Goal: Information Seeking & Learning: Learn about a topic

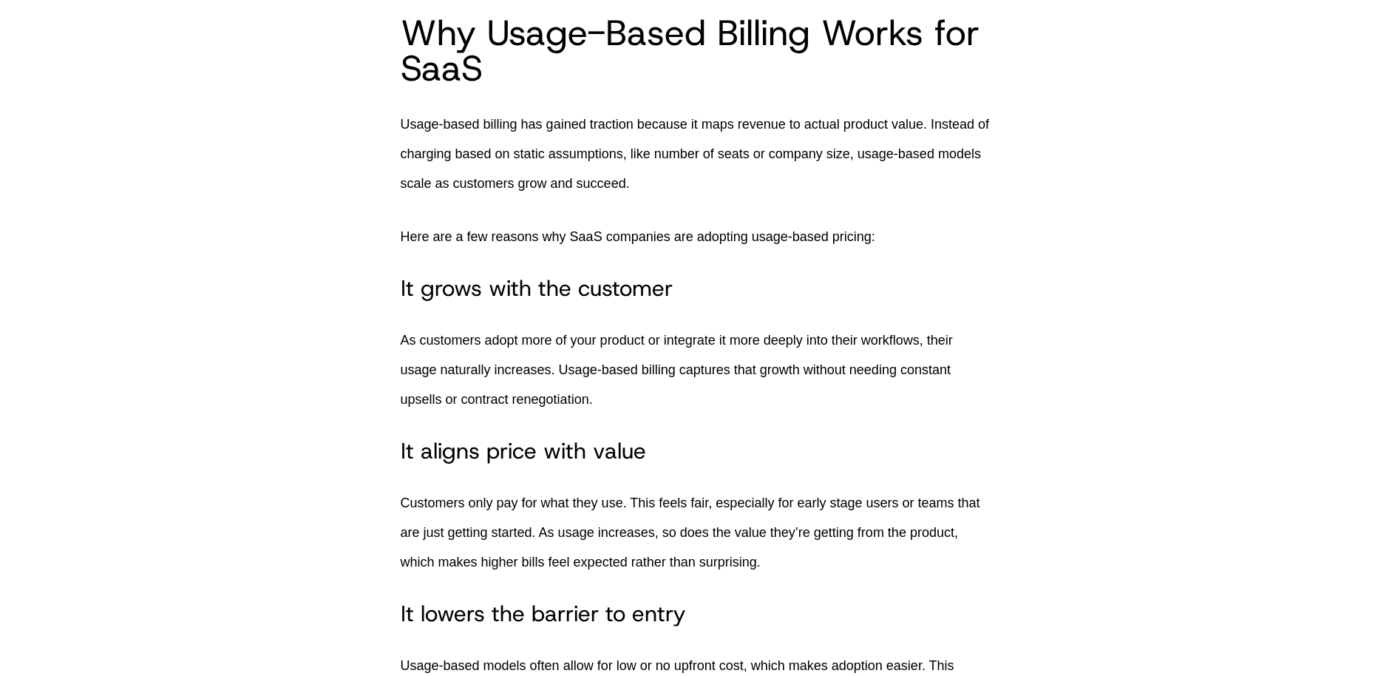
scroll to position [3262, 0]
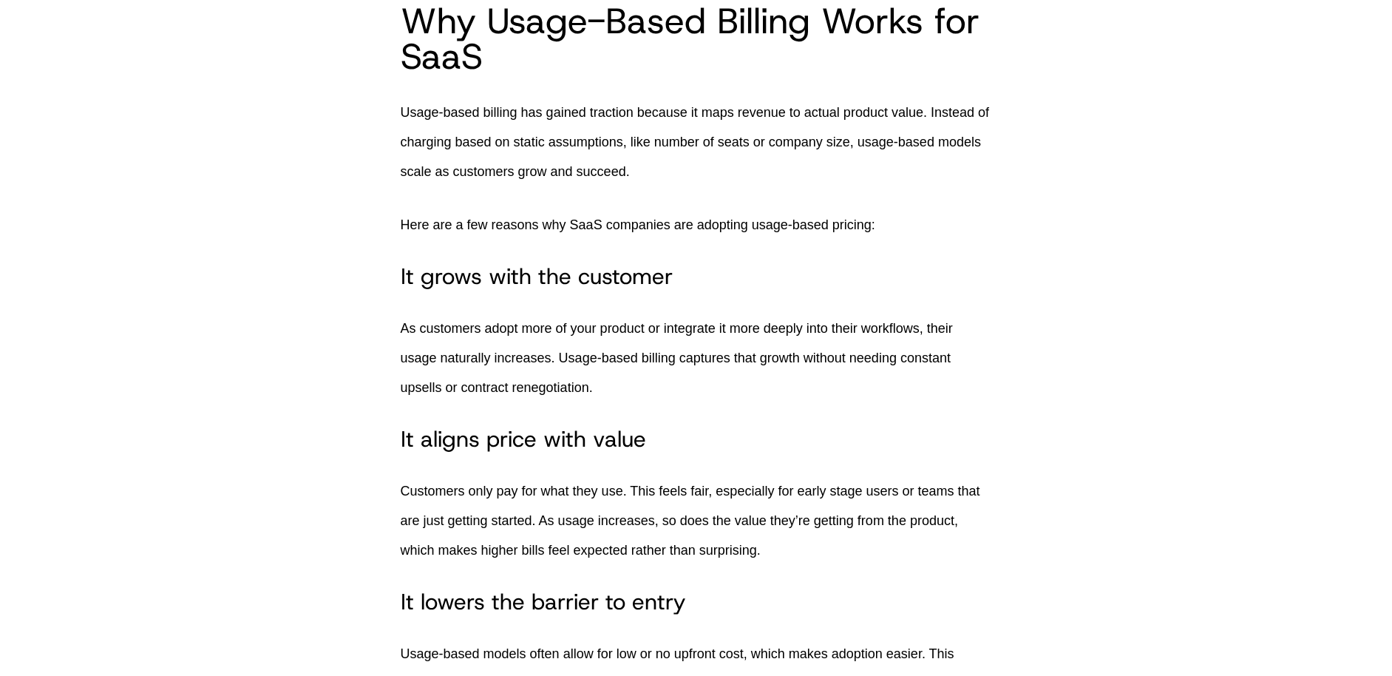
click at [872, 182] on p "Usage-based billing has gained traction because it maps revenue to actual produ…" at bounding box center [696, 142] width 591 height 89
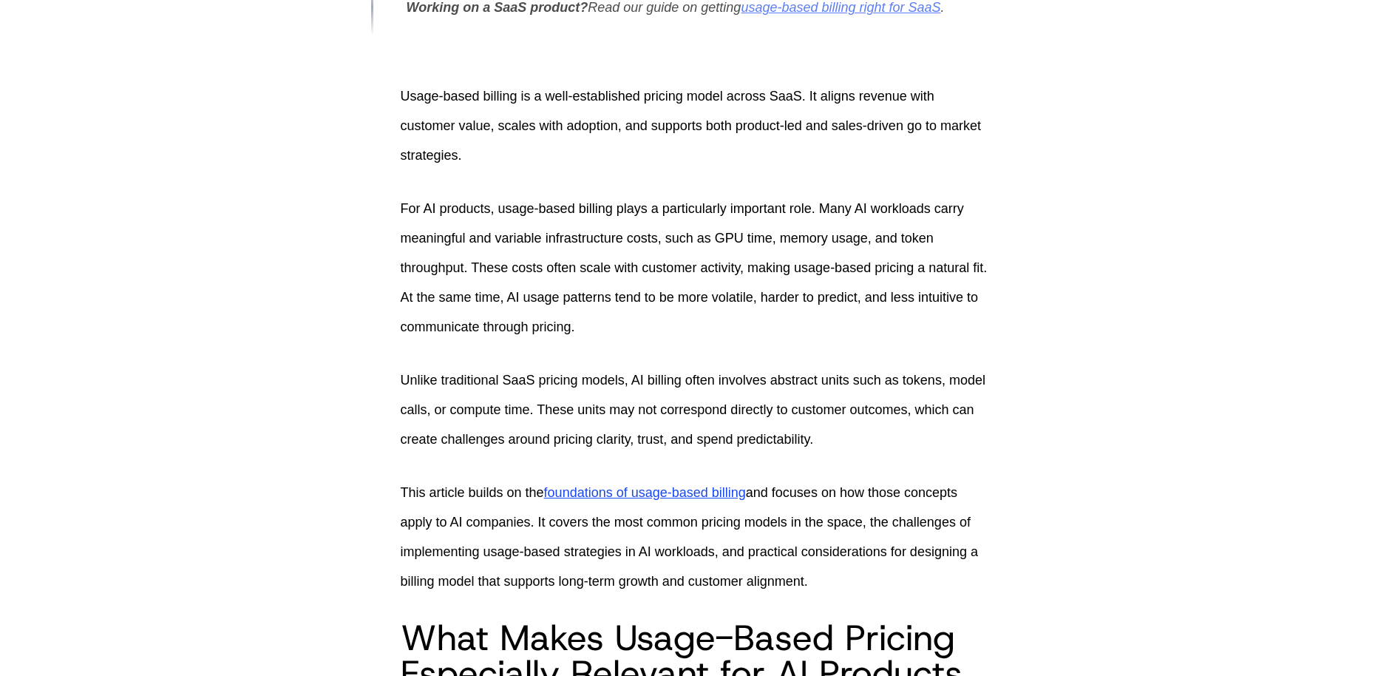
scroll to position [572, 0]
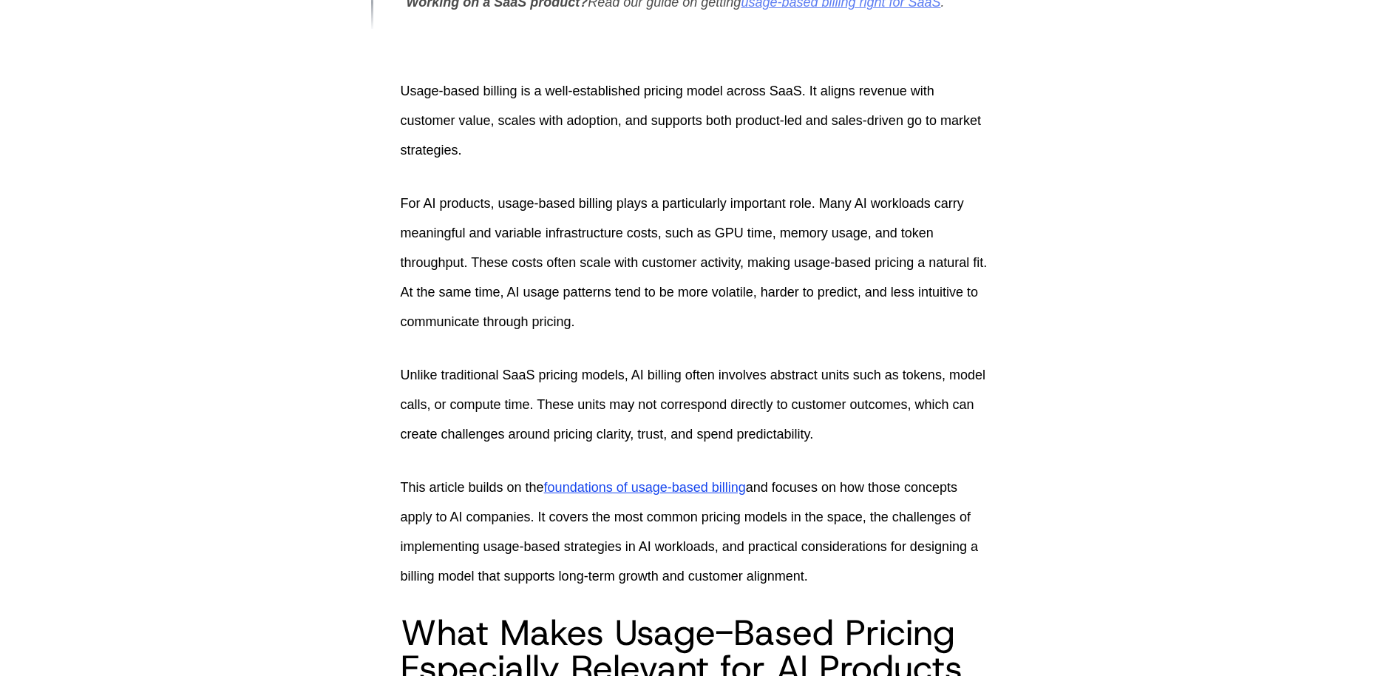
click at [601, 309] on p "For AI products, usage-based billing plays a particularly important role. Many …" at bounding box center [696, 262] width 591 height 148
drag, startPoint x: 734, startPoint y: 337, endPoint x: 715, endPoint y: 334, distance: 19.4
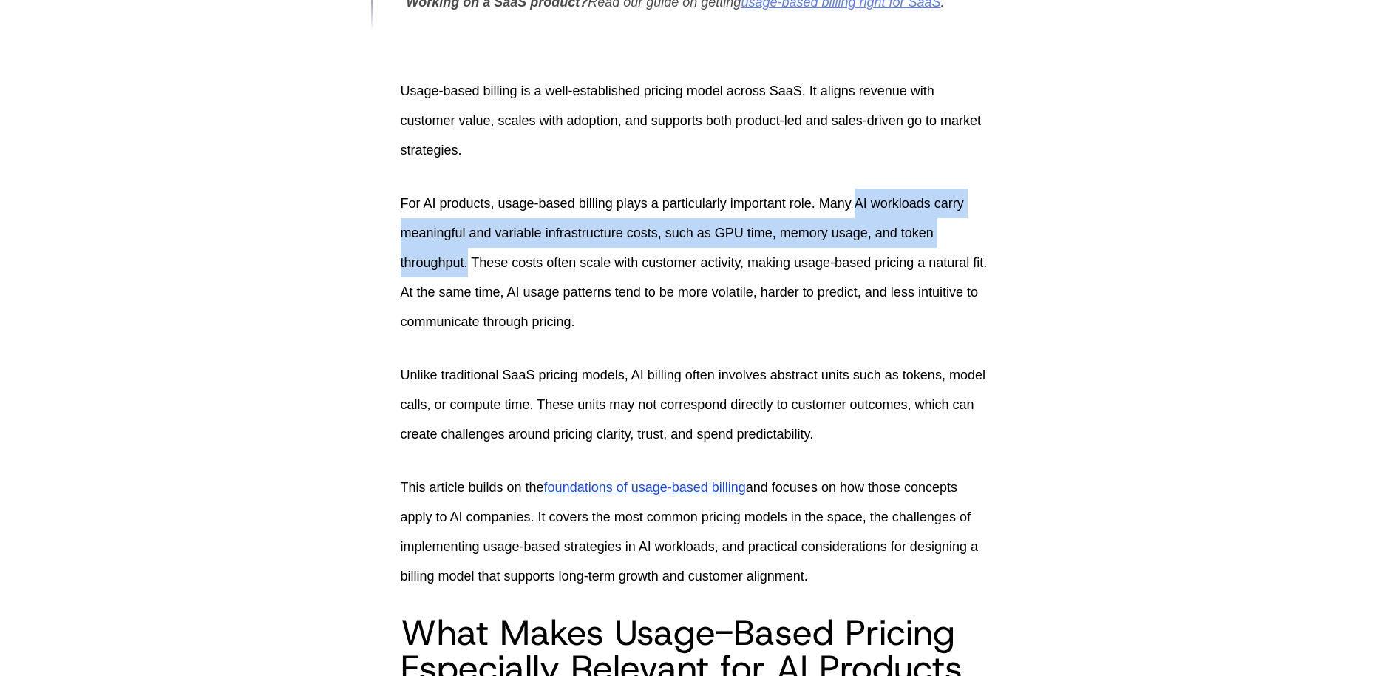
drag, startPoint x: 865, startPoint y: 200, endPoint x: 469, endPoint y: 263, distance: 400.5
click at [469, 263] on p "For AI products, usage-based billing plays a particularly important role. Many …" at bounding box center [696, 262] width 591 height 148
copy p "AI workloads carry meaningful and variable infrastructure costs, such as GPU ti…"
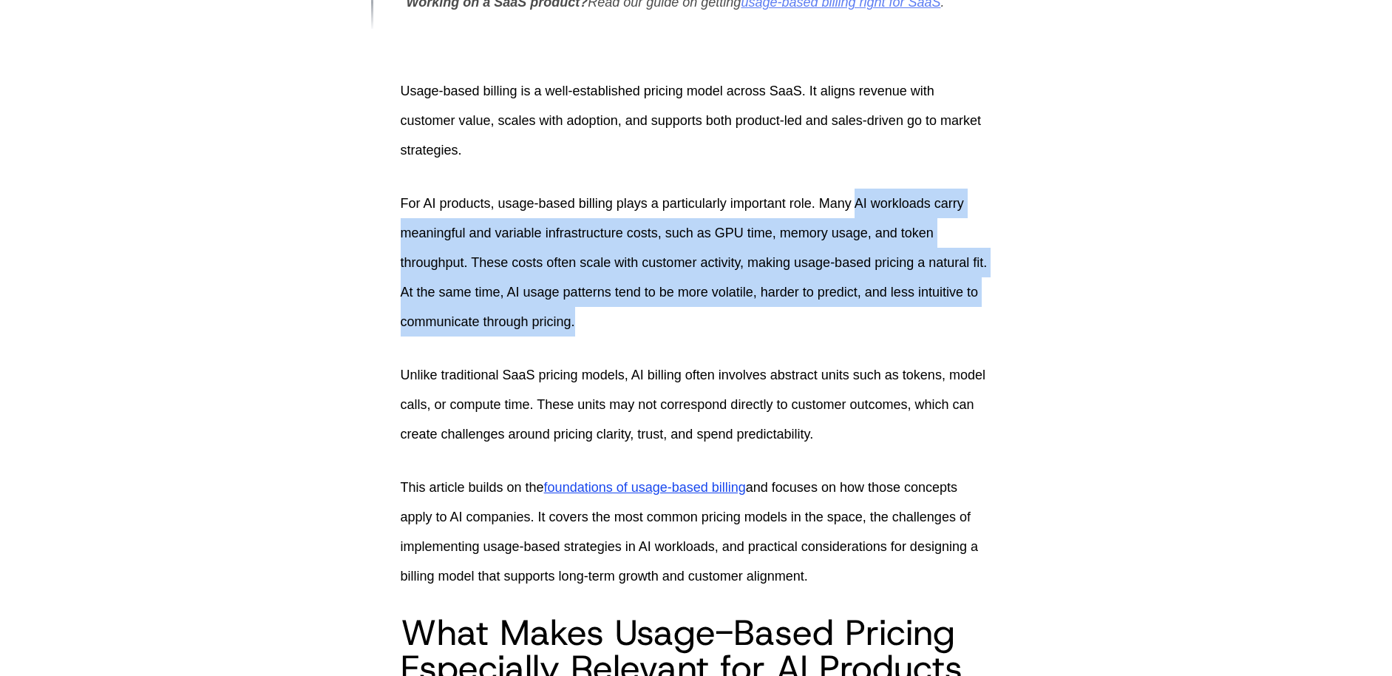
drag, startPoint x: 661, startPoint y: 316, endPoint x: 862, endPoint y: 203, distance: 230.0
click at [862, 203] on p "For AI products, usage-based billing plays a particularly important role. Many …" at bounding box center [696, 262] width 591 height 148
copy p "AI workloads carry meaningful and variable infrastructure costs, such as GPU ti…"
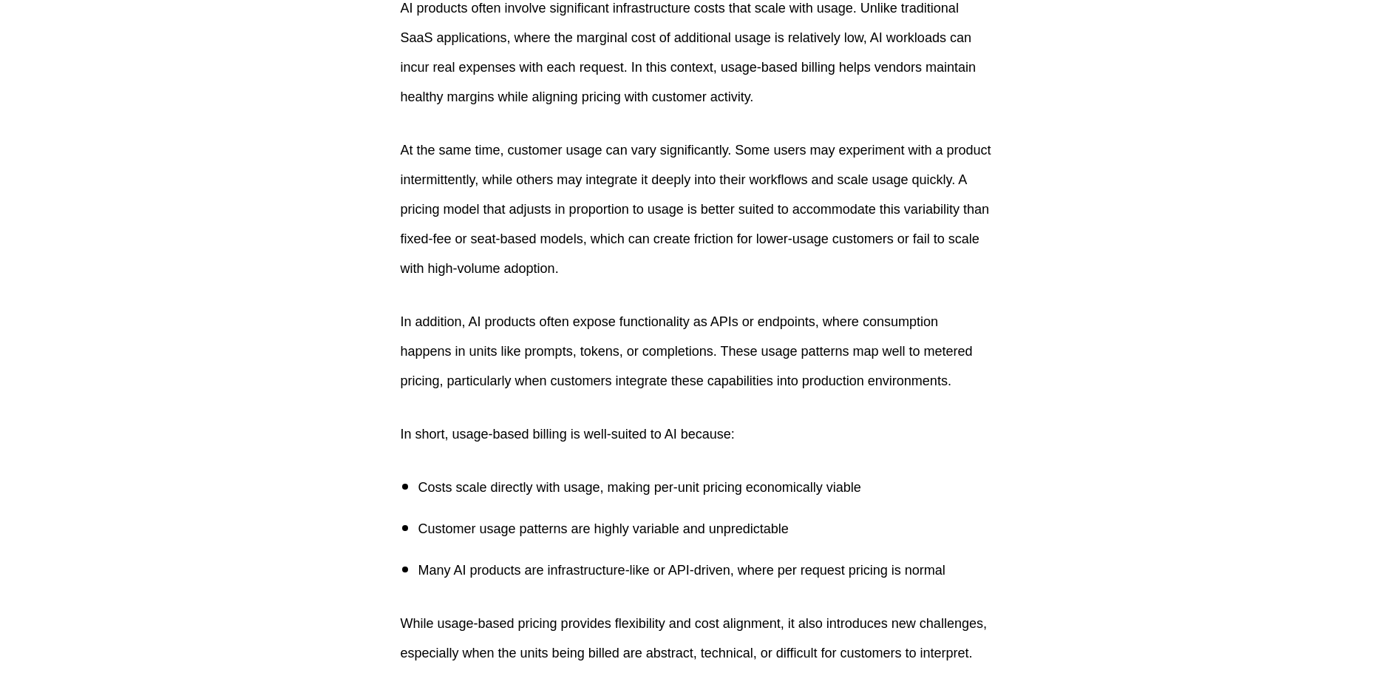
scroll to position [1370, 0]
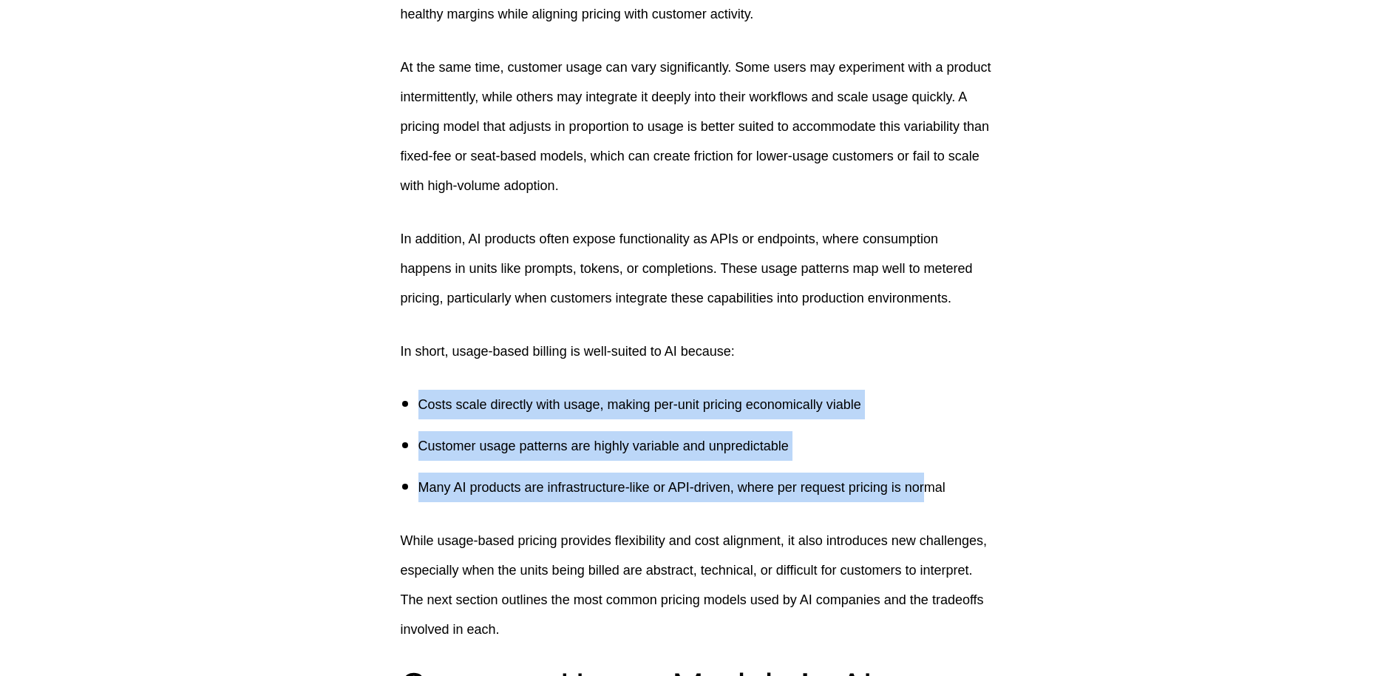
drag, startPoint x: 901, startPoint y: 454, endPoint x: 892, endPoint y: 384, distance: 70.0
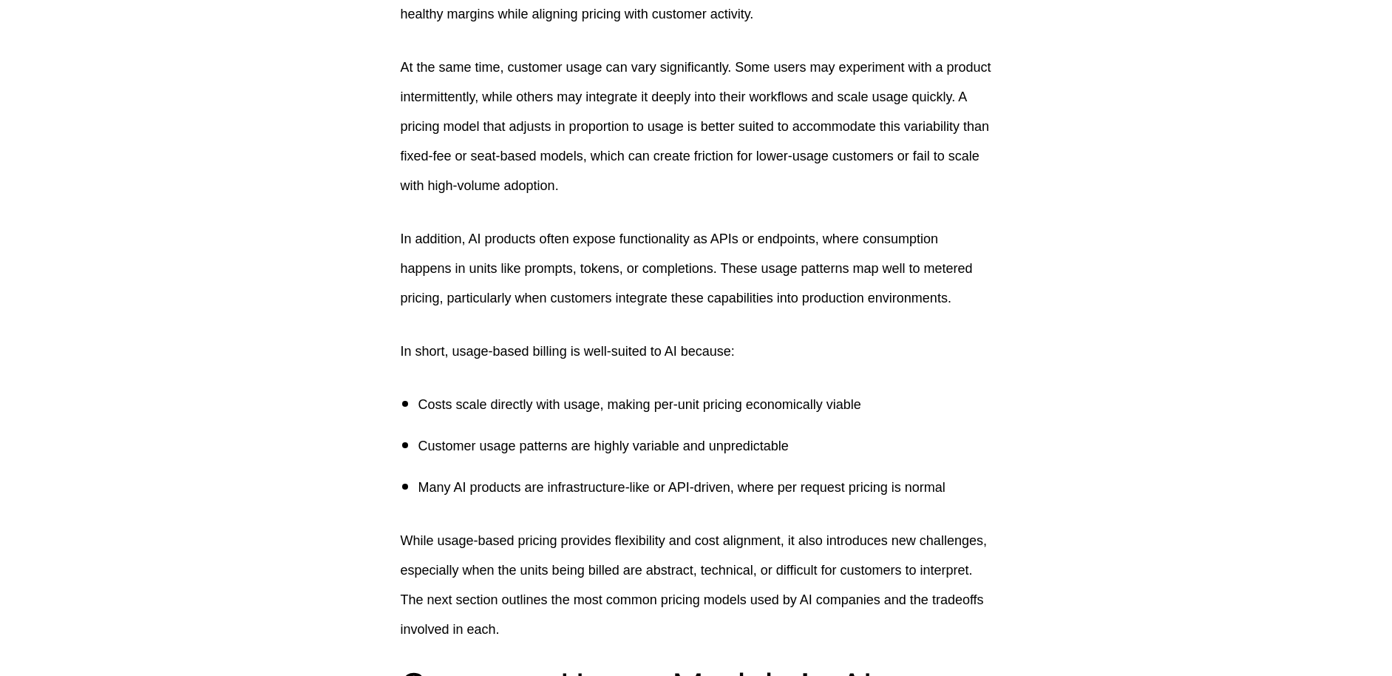
click at [902, 389] on p "Costs scale directly with usage, making per-unit pricing economically viable" at bounding box center [705, 404] width 574 height 30
click at [557, 361] on p "In short, usage-based billing is well-suited to AI because:" at bounding box center [696, 351] width 591 height 30
click at [505, 243] on p "In addition, AI products often expose functionality as APIs or endpoints, where…" at bounding box center [696, 266] width 591 height 89
drag, startPoint x: 769, startPoint y: 262, endPoint x: 622, endPoint y: 265, distance: 147.8
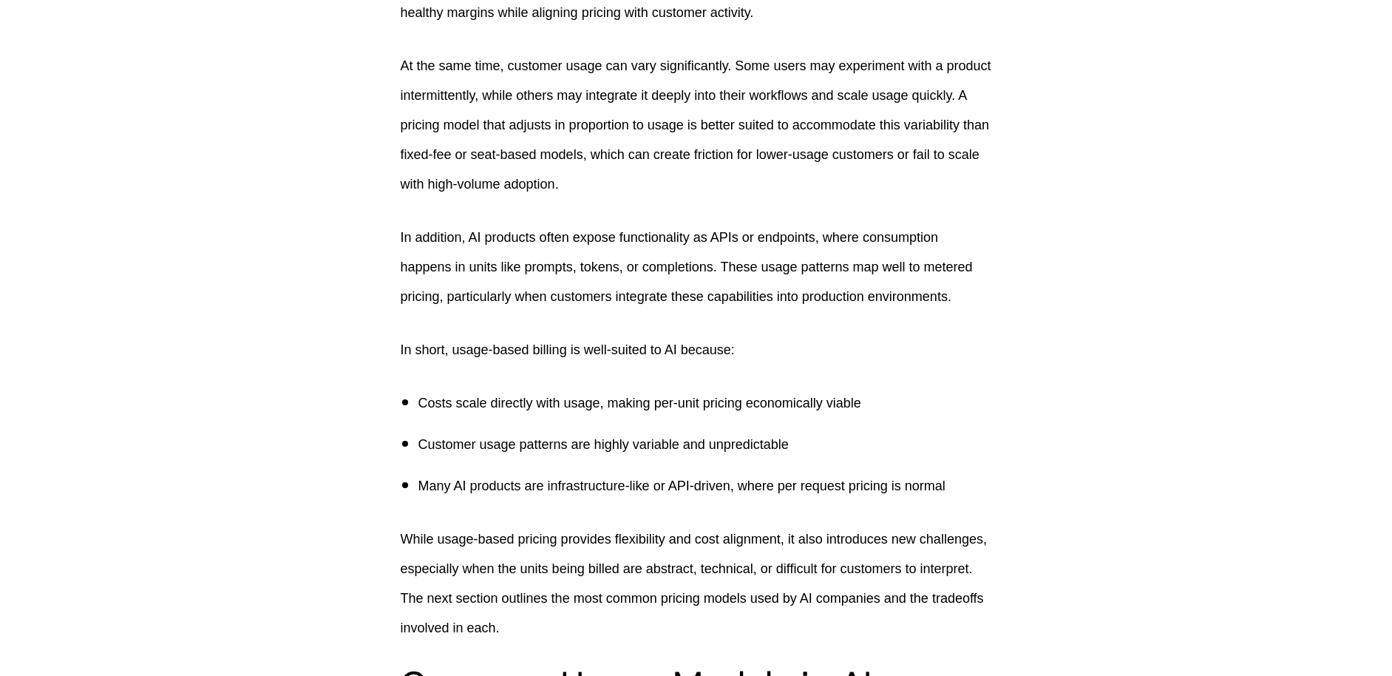
click at [766, 262] on p "In addition, AI products often expose functionality as APIs or endpoints, where…" at bounding box center [696, 266] width 591 height 89
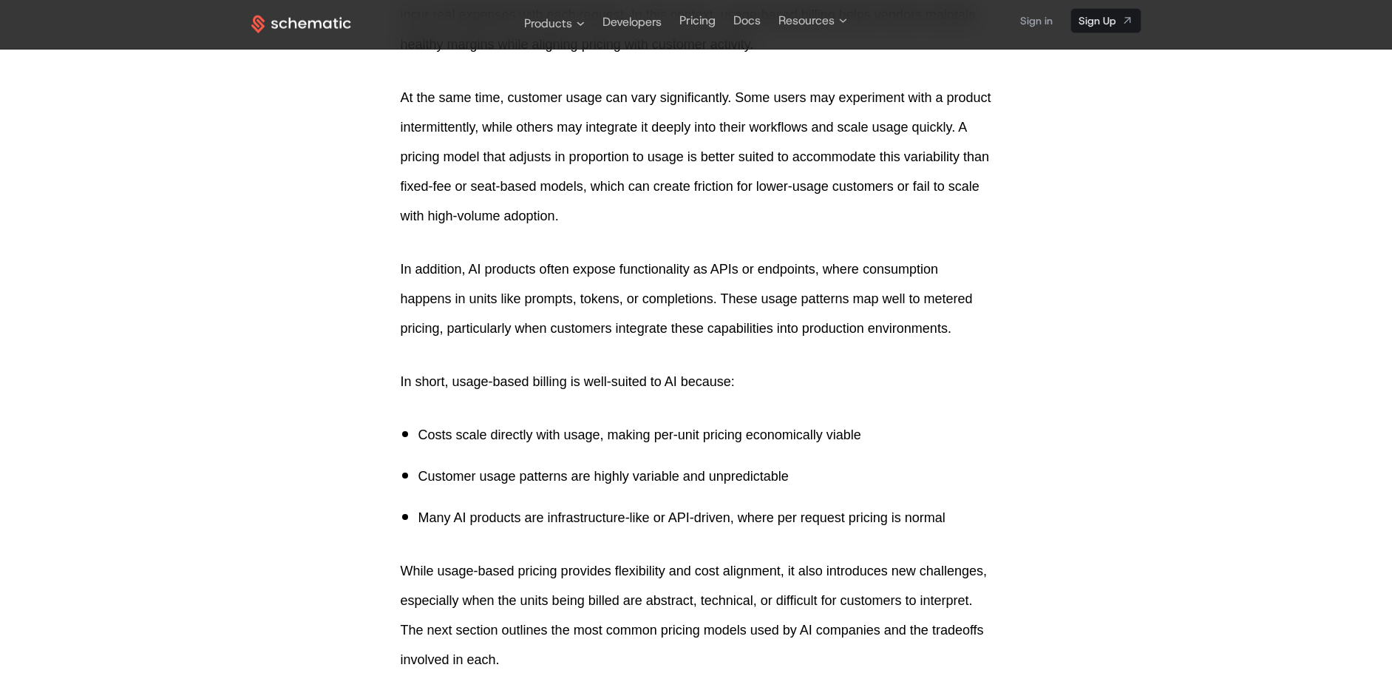
click at [725, 216] on p "At the same time, customer usage can vary significantly. Some users may experim…" at bounding box center [696, 157] width 591 height 148
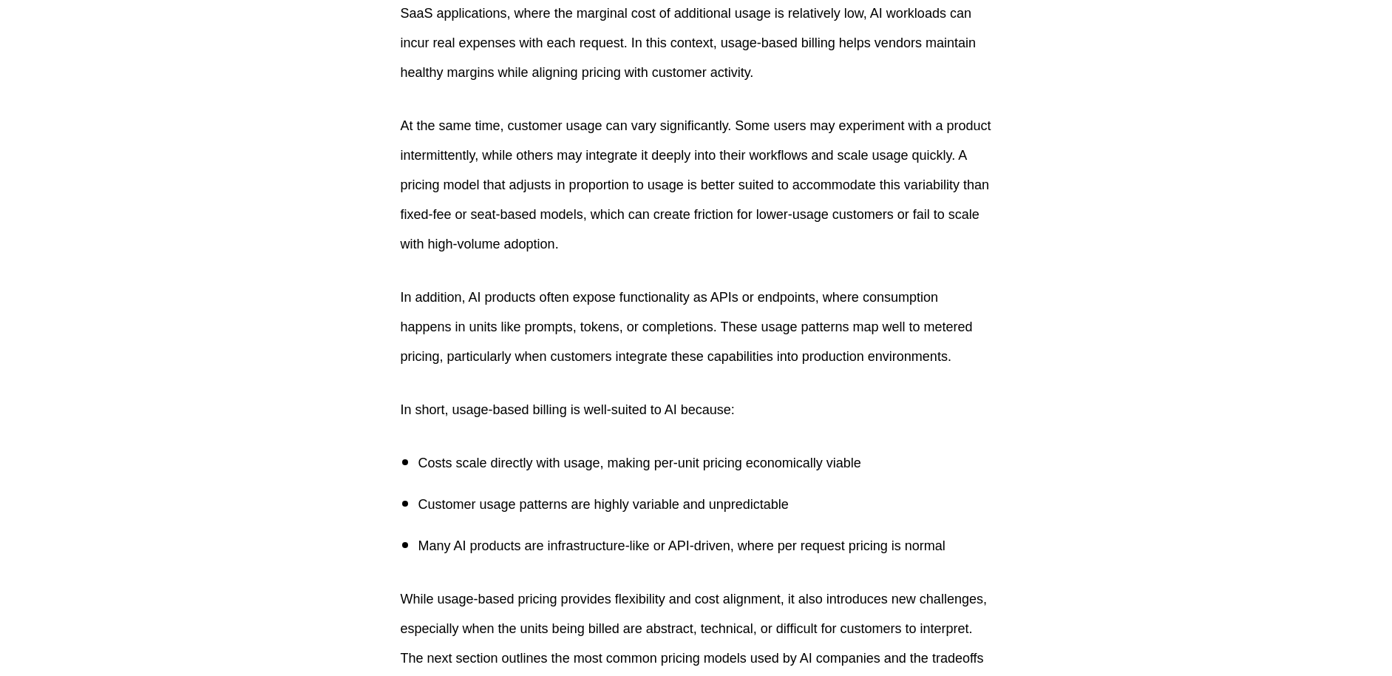
scroll to position [1313, 0]
click at [893, 359] on p "In addition, AI products often expose functionality as APIs or endpoints, where…" at bounding box center [696, 325] width 591 height 89
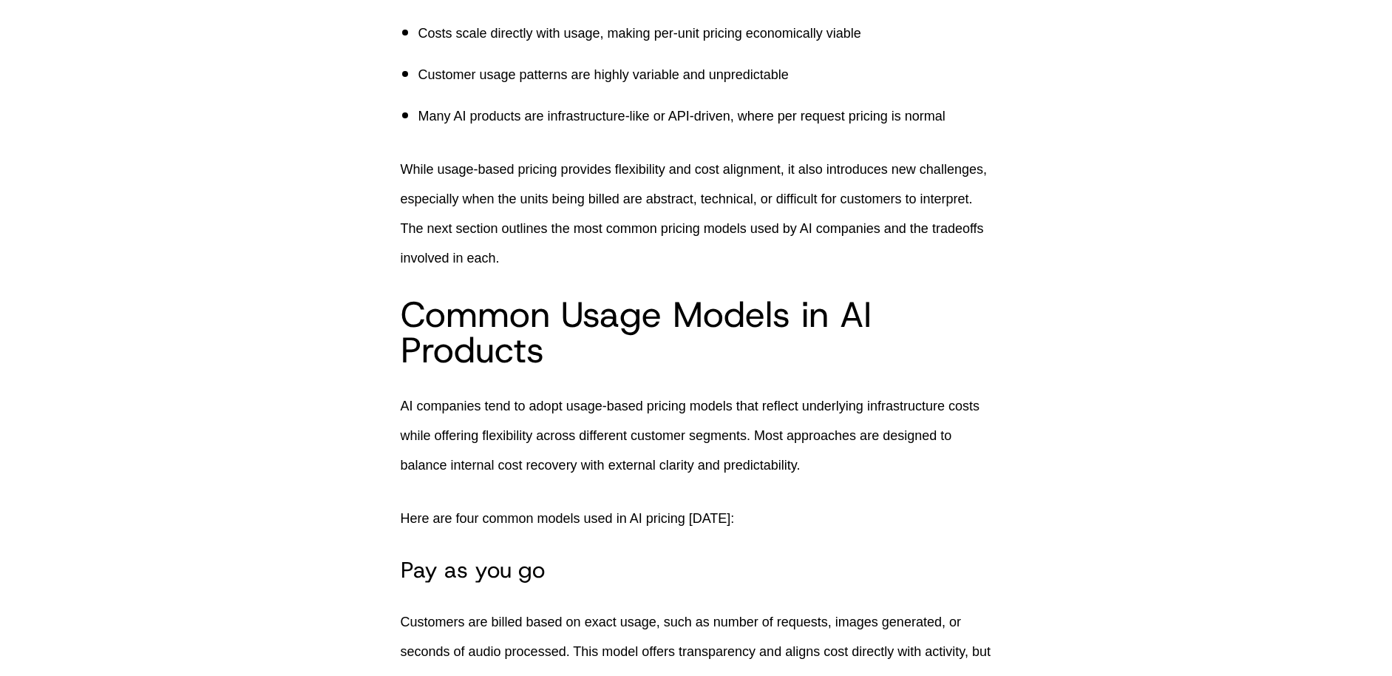
scroll to position [1802, 0]
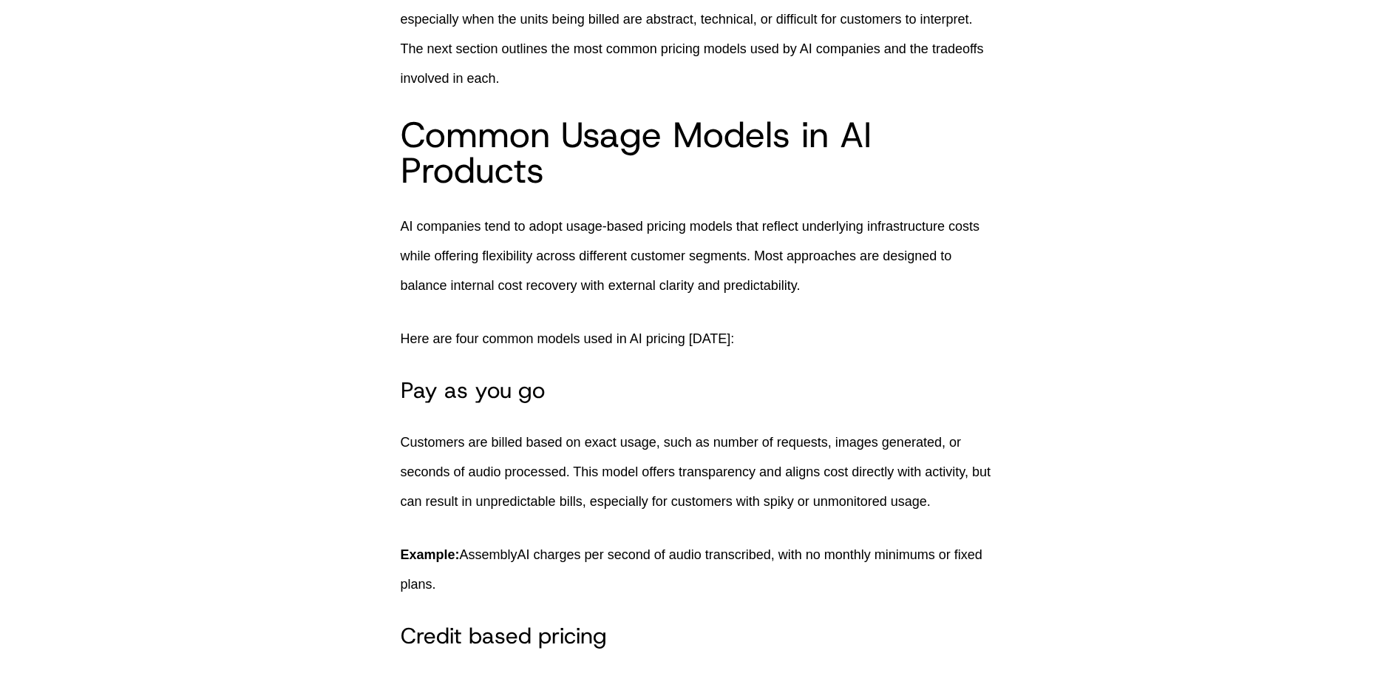
click at [542, 239] on p "AI companies tend to adopt usage-based pricing models that reflect underlying i…" at bounding box center [696, 255] width 591 height 89
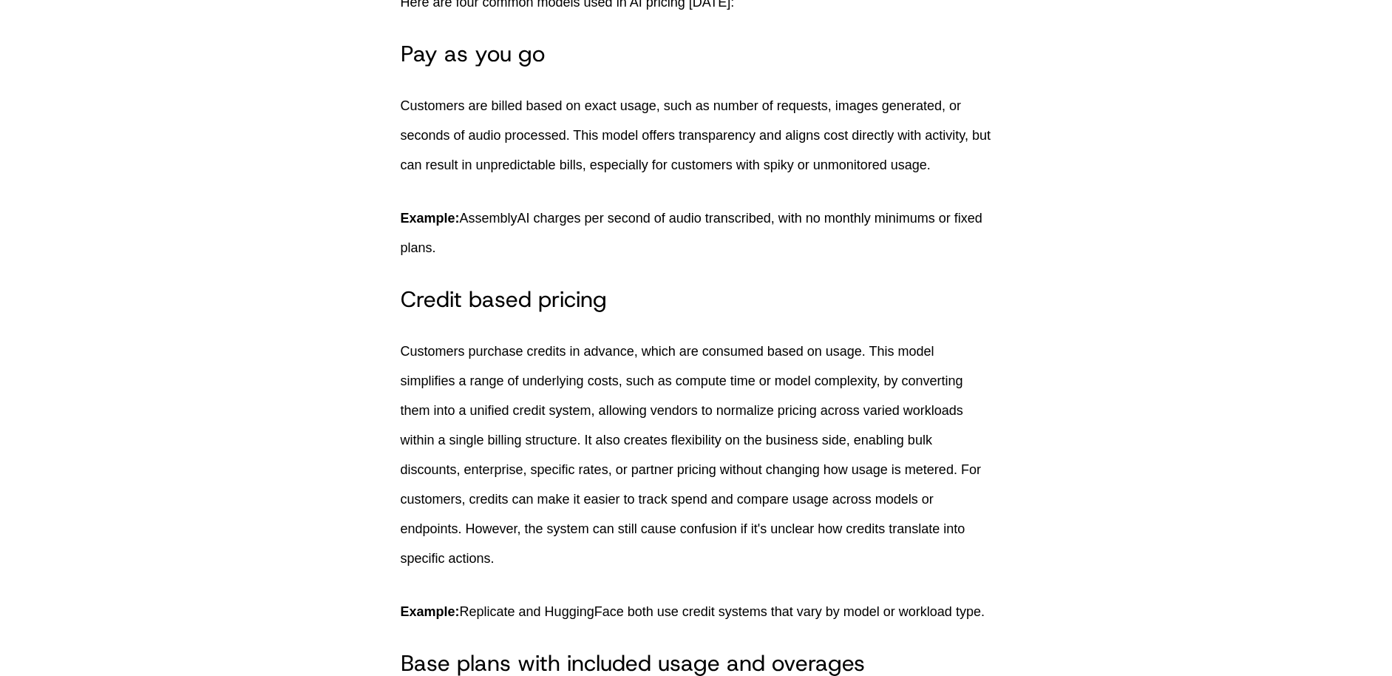
drag, startPoint x: 562, startPoint y: 259, endPoint x: 550, endPoint y: 270, distance: 16.3
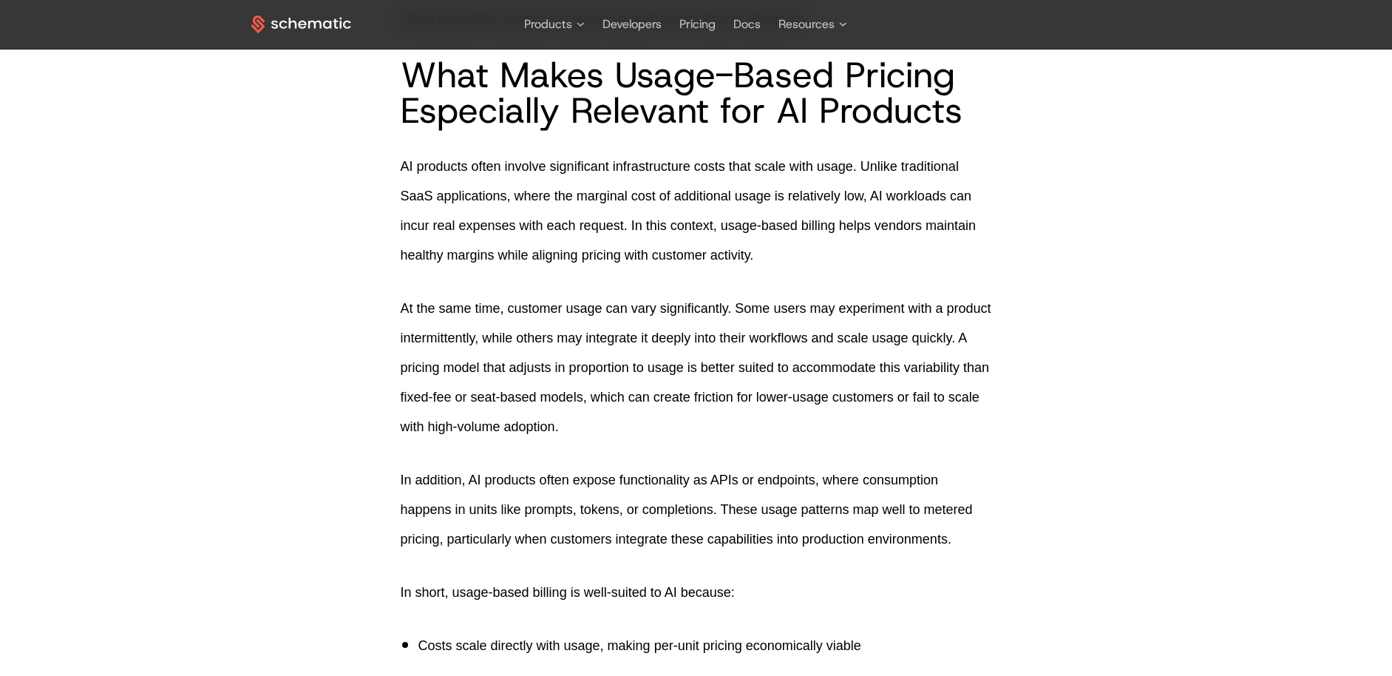
scroll to position [1066, 0]
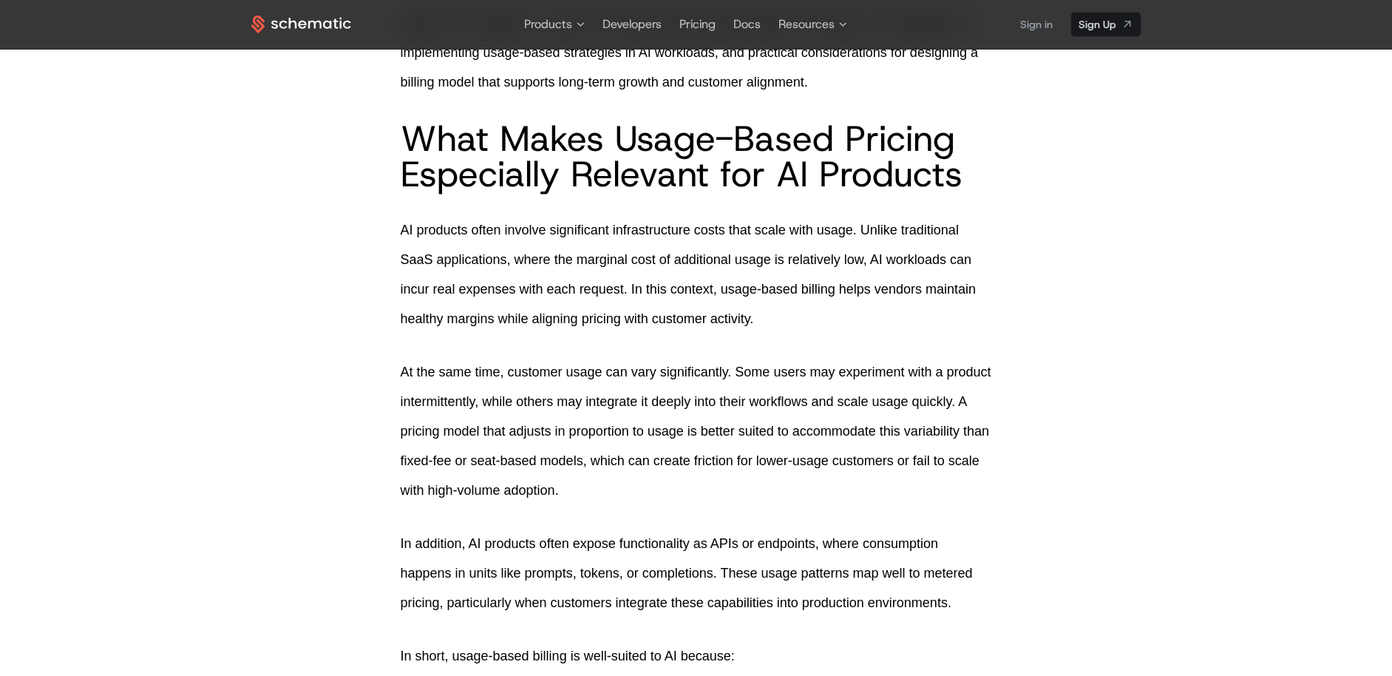
drag, startPoint x: 737, startPoint y: 278, endPoint x: 701, endPoint y: 276, distance: 35.5
click at [735, 278] on p "AI products often involve significant infrastructure costs that scale with usag…" at bounding box center [696, 274] width 591 height 118
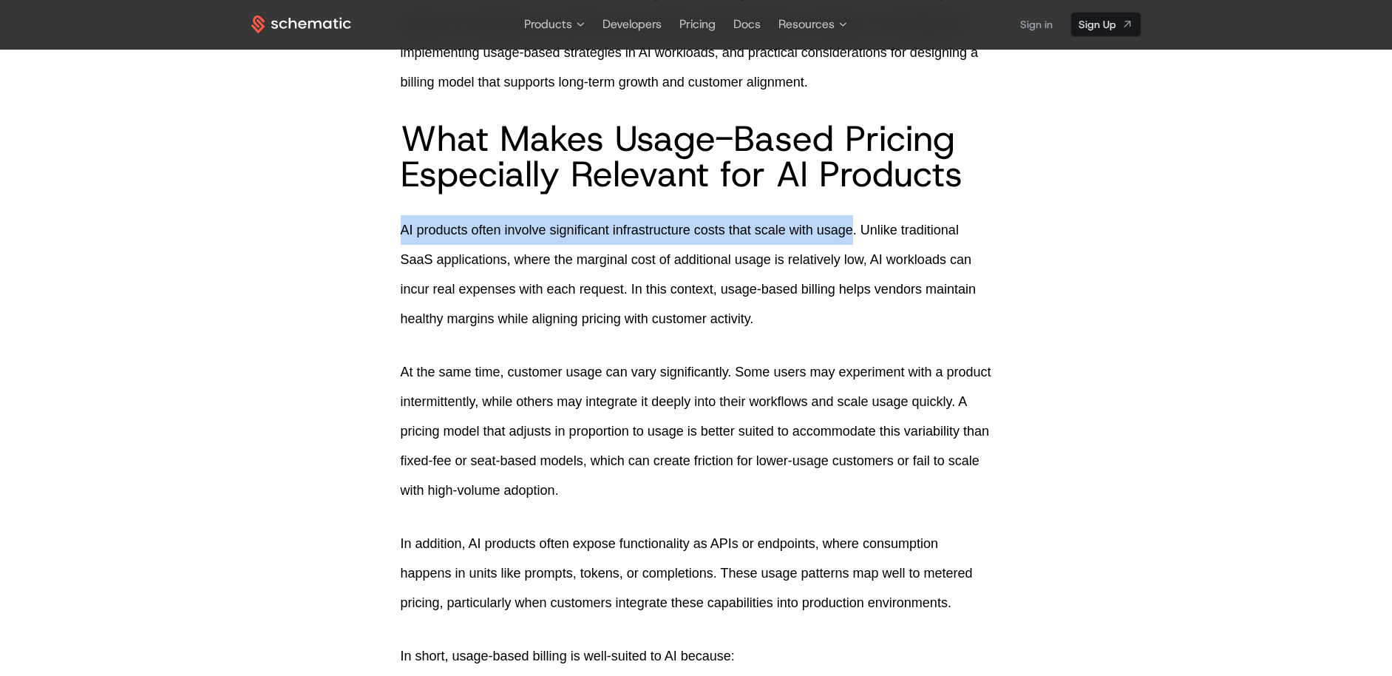
drag, startPoint x: 433, startPoint y: 228, endPoint x: 854, endPoint y: 239, distance: 421.4
click at [854, 239] on p "AI products often involve significant infrastructure costs that scale with usag…" at bounding box center [696, 274] width 591 height 118
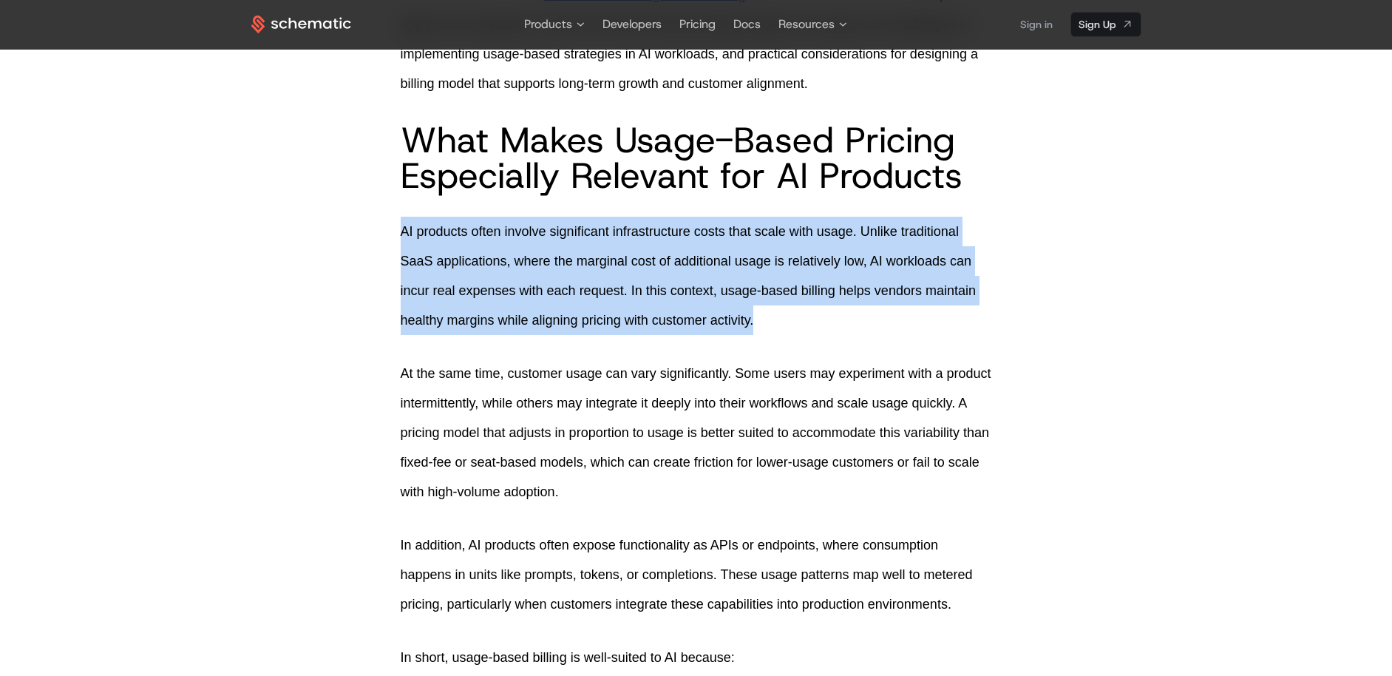
drag, startPoint x: 828, startPoint y: 324, endPoint x: 880, endPoint y: 268, distance: 75.8
click at [871, 292] on p "AI products often involve significant infrastructure costs that scale with usag…" at bounding box center [696, 276] width 591 height 118
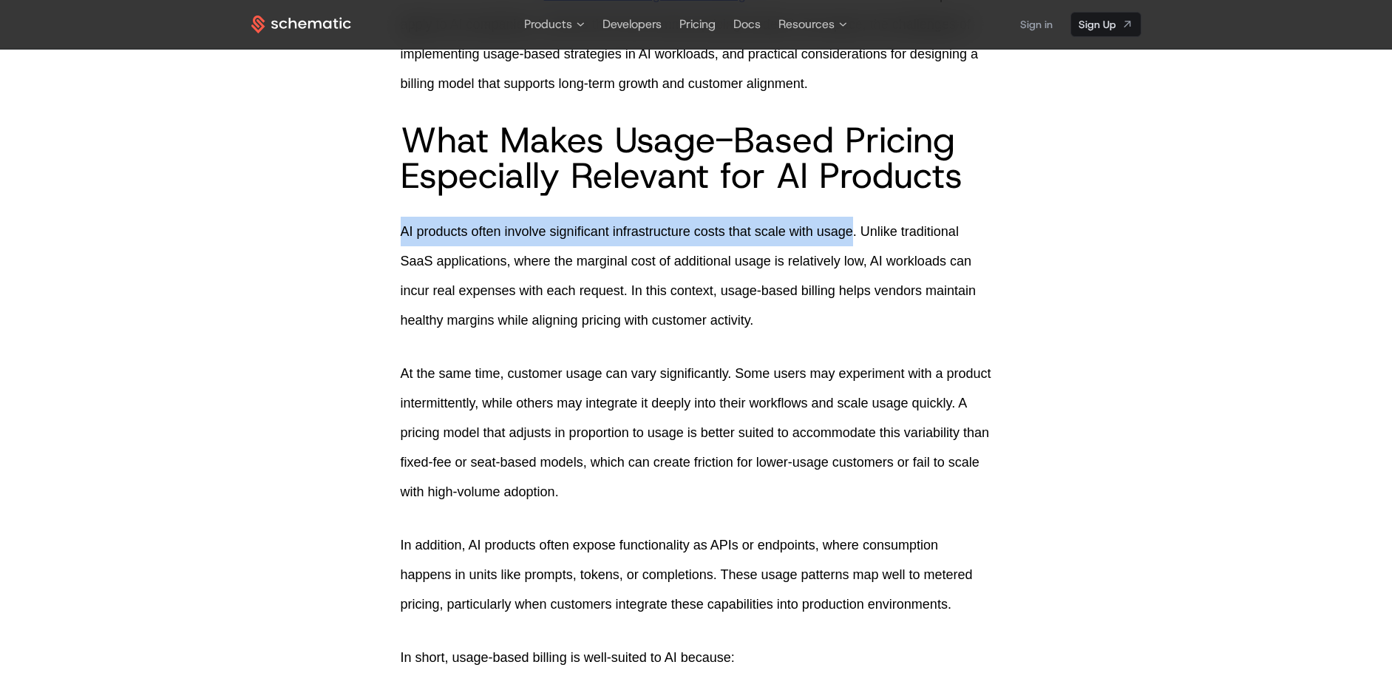
drag, startPoint x: 422, startPoint y: 226, endPoint x: 859, endPoint y: 233, distance: 436.8
copy p "AI products often involve significant infrastructure costs that scale with usage"
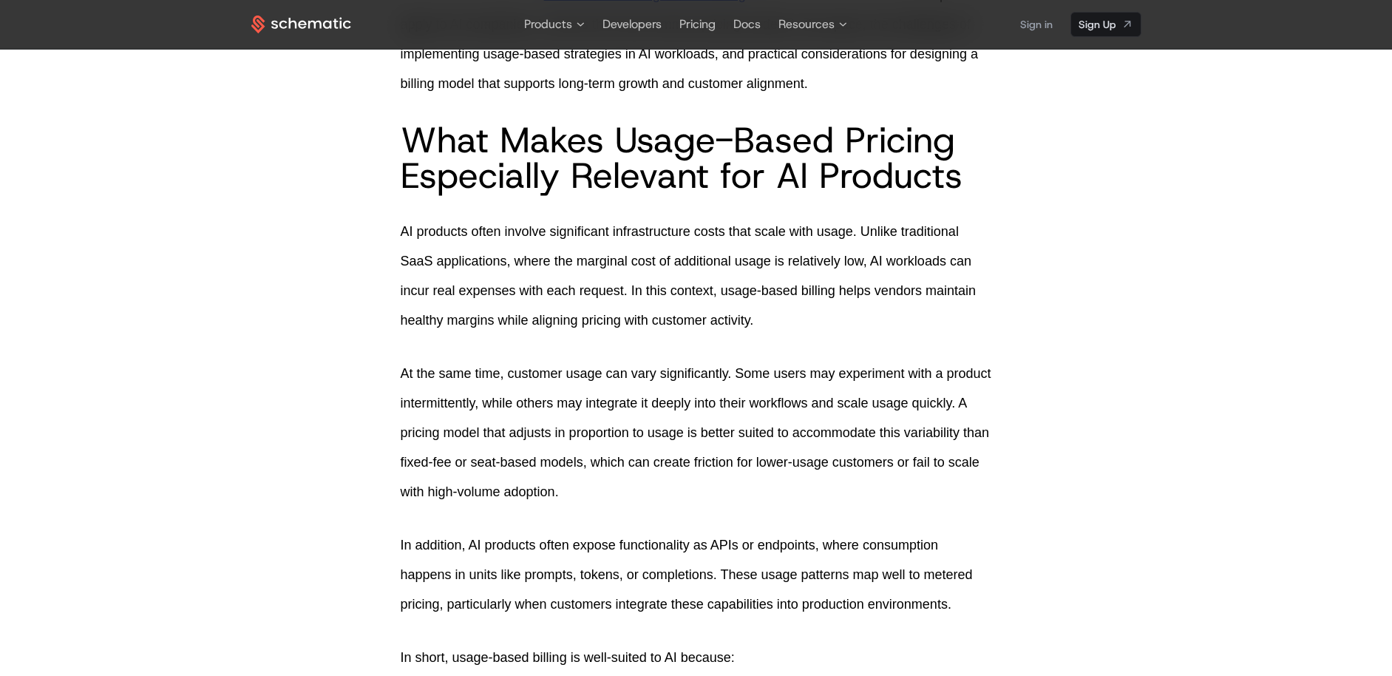
click at [554, 285] on p "AI products often involve significant infrastructure costs that scale with usag…" at bounding box center [696, 276] width 591 height 118
click at [891, 322] on p "AI products often involve significant infrastructure costs that scale with usag…" at bounding box center [696, 276] width 591 height 118
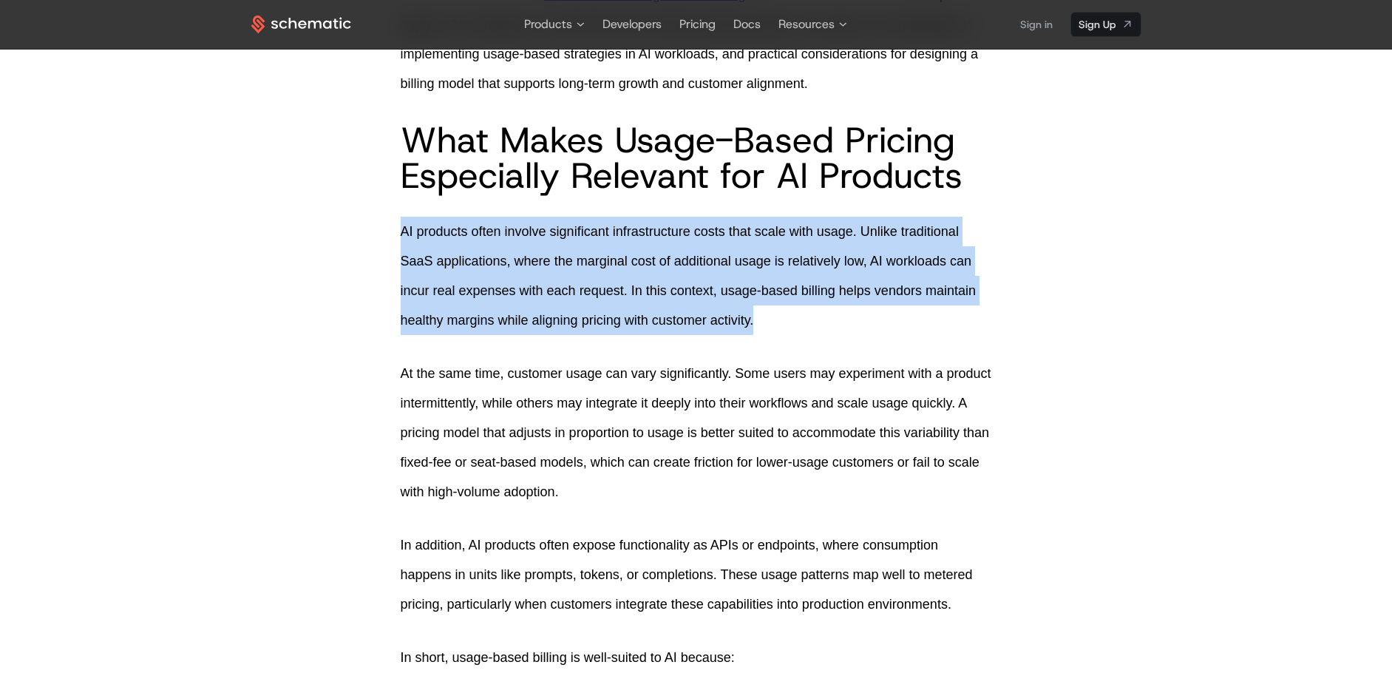
drag, startPoint x: 813, startPoint y: 314, endPoint x: 327, endPoint y: 194, distance: 501.0
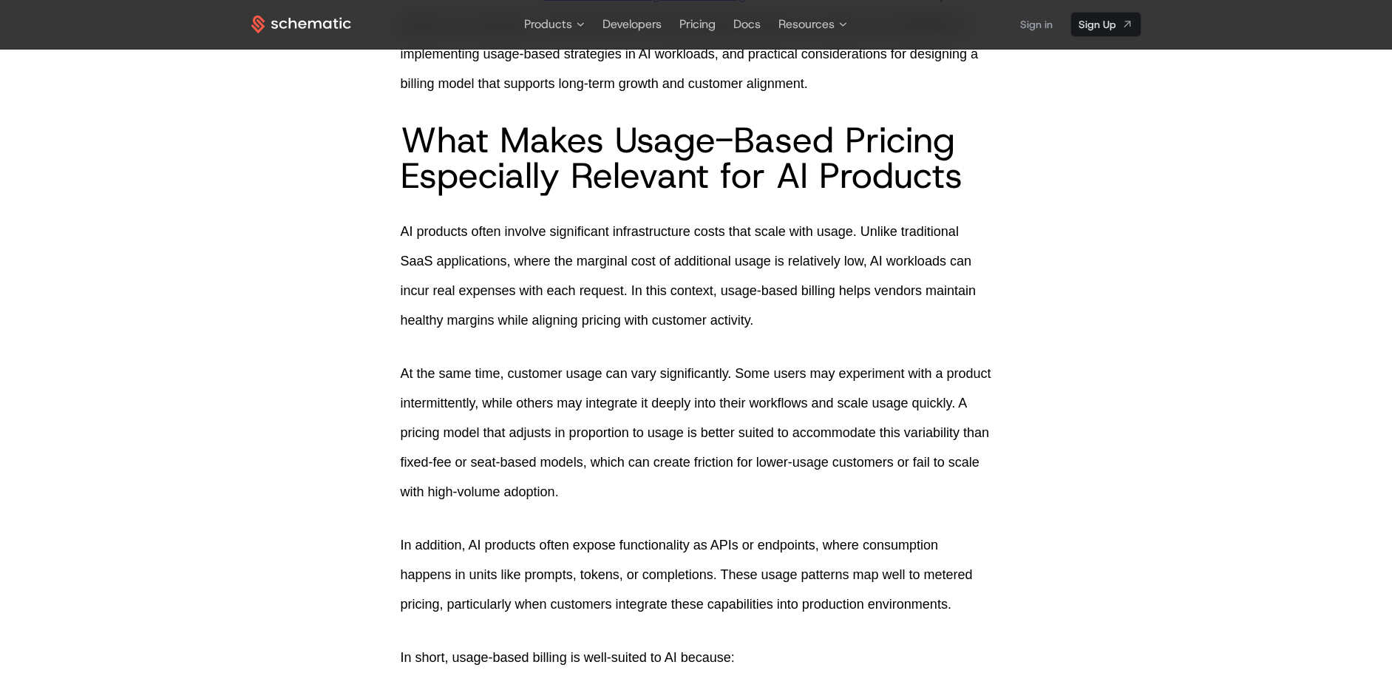
drag, startPoint x: 402, startPoint y: 258, endPoint x: 378, endPoint y: 241, distance: 29.1
click at [402, 257] on p "AI products often involve significant infrastructure costs that scale with usag…" at bounding box center [696, 276] width 591 height 118
